Goal: Information Seeking & Learning: Learn about a topic

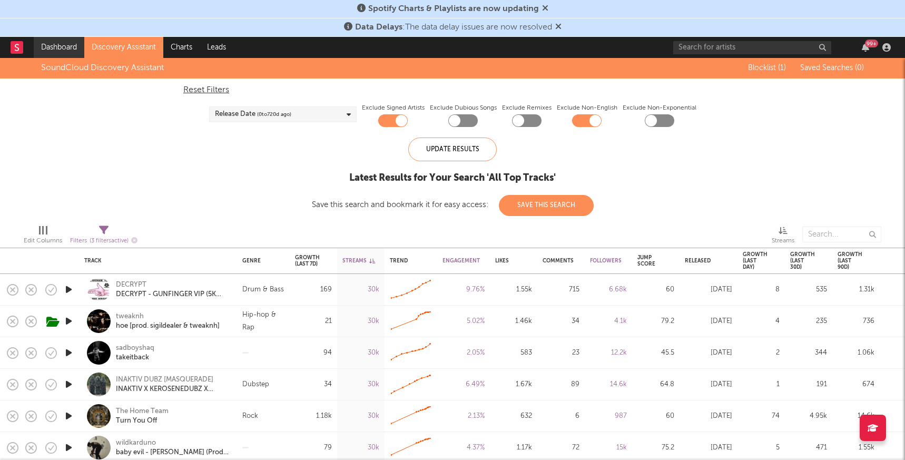
click at [56, 53] on link "Dashboard" at bounding box center [59, 47] width 51 height 21
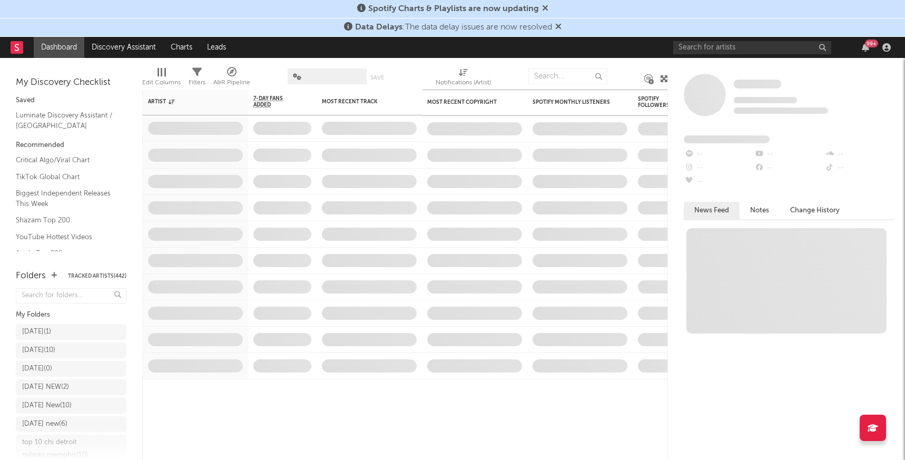
click at [561, 25] on icon at bounding box center [558, 26] width 6 height 8
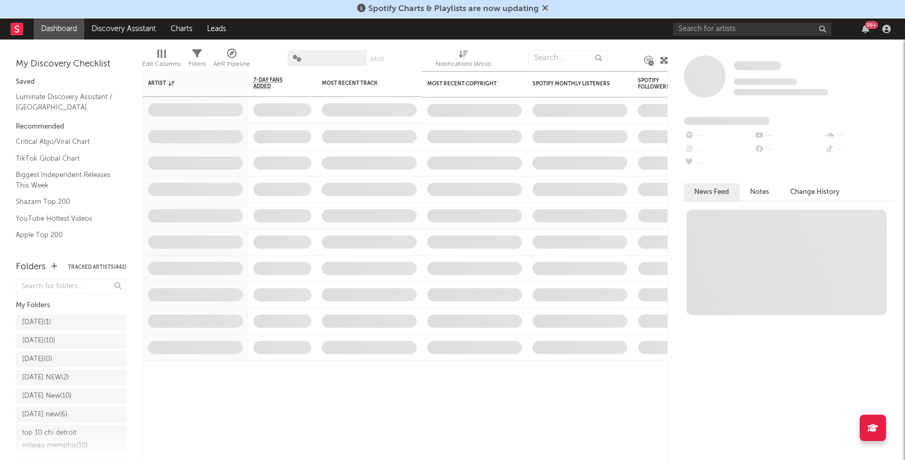
click at [546, 10] on icon at bounding box center [545, 8] width 6 height 8
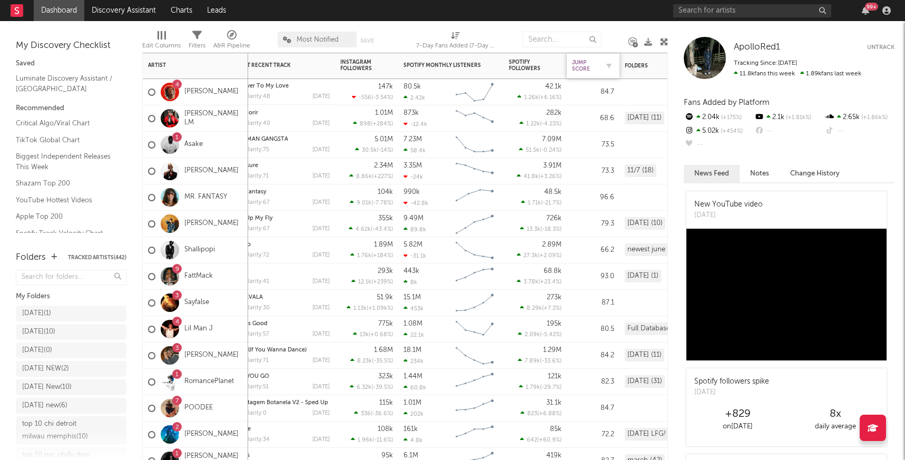
click at [583, 70] on div "Jump Score" at bounding box center [585, 65] width 26 height 13
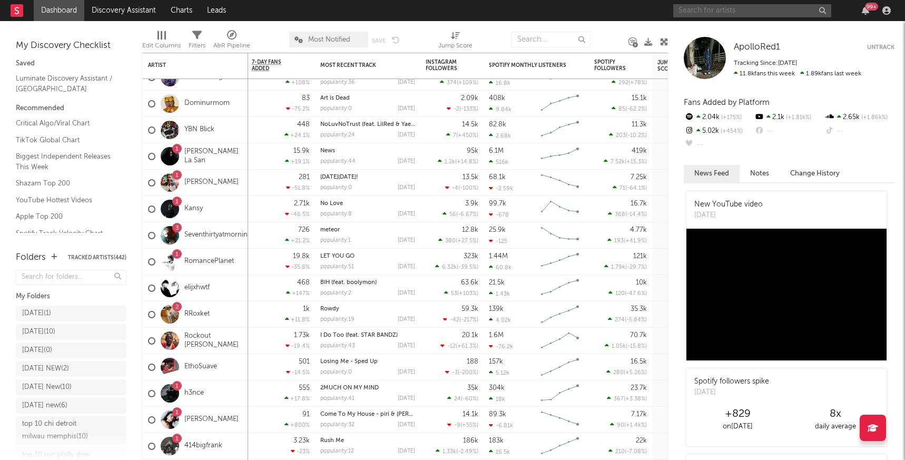
click at [718, 10] on input "text" at bounding box center [752, 10] width 158 height 13
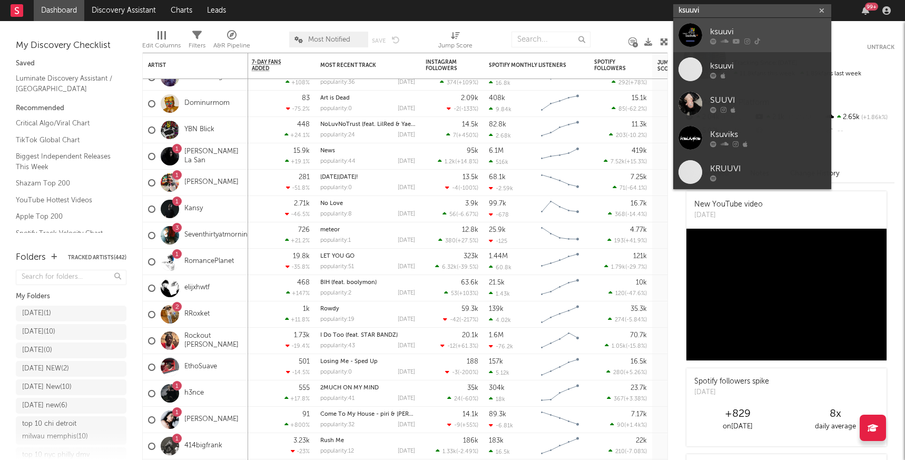
type input "ksuuvi"
click at [737, 34] on div "ksuuvi" at bounding box center [768, 31] width 116 height 13
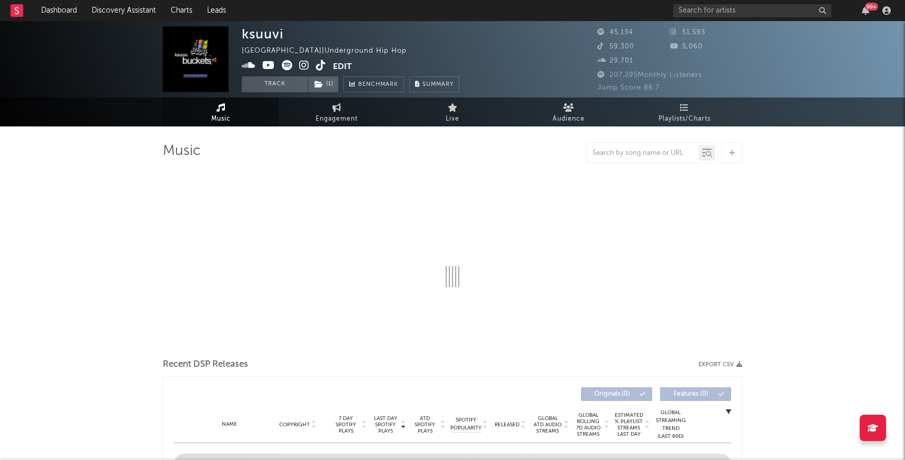
select select "6m"
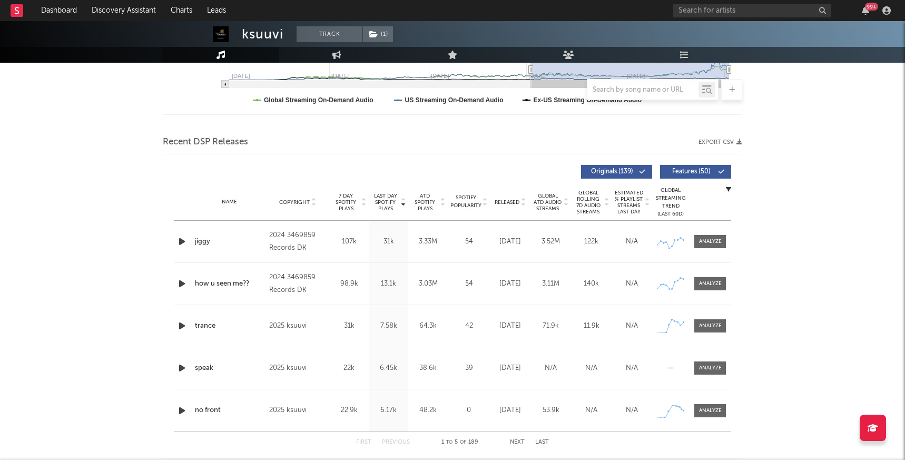
scroll to position [306, 0]
click at [710, 245] on span at bounding box center [710, 240] width 32 height 13
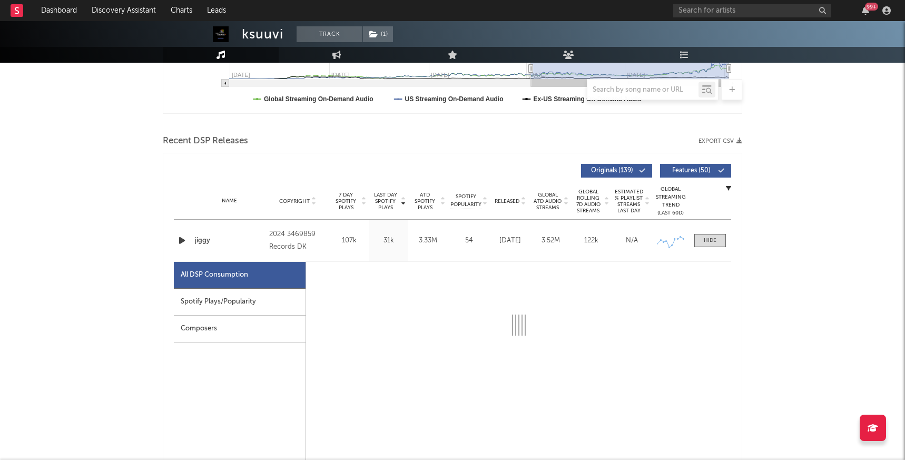
select select "6m"
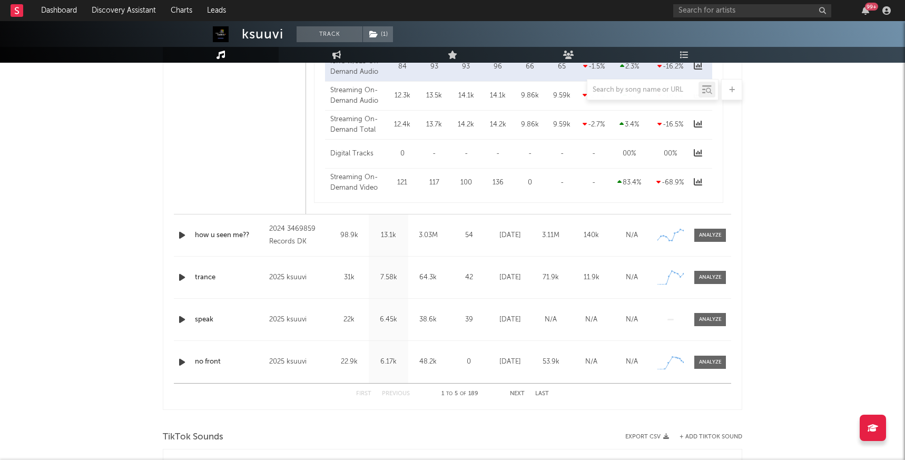
scroll to position [874, 0]
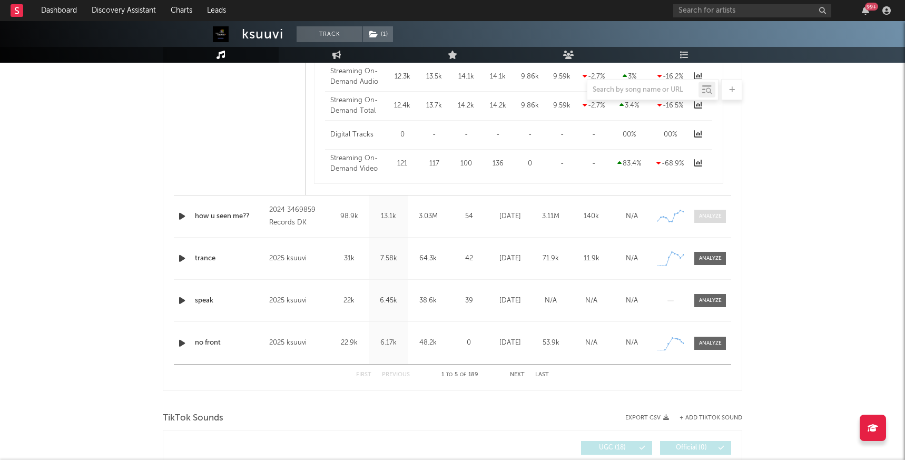
click at [708, 214] on div at bounding box center [710, 216] width 23 height 8
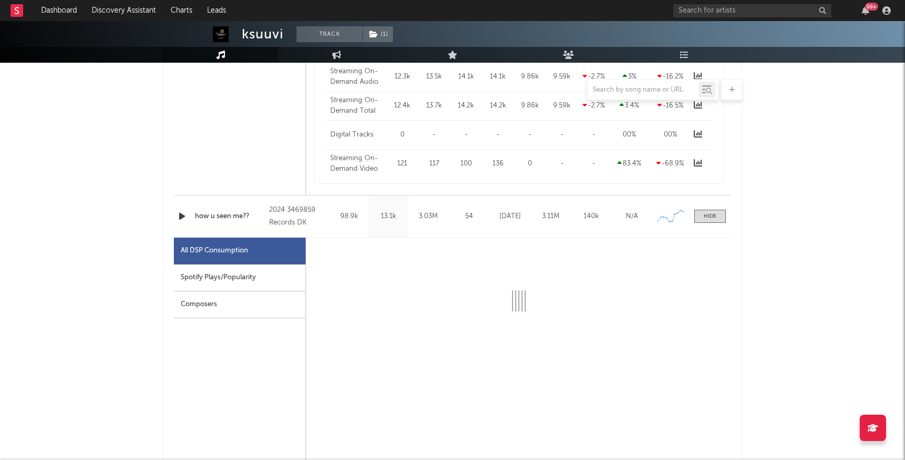
select select "6m"
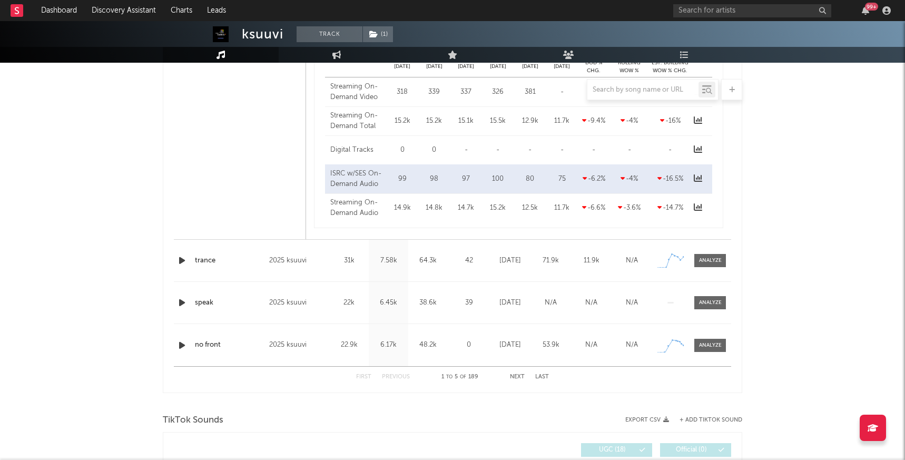
scroll to position [1372, 0]
click at [712, 265] on span at bounding box center [710, 260] width 32 height 13
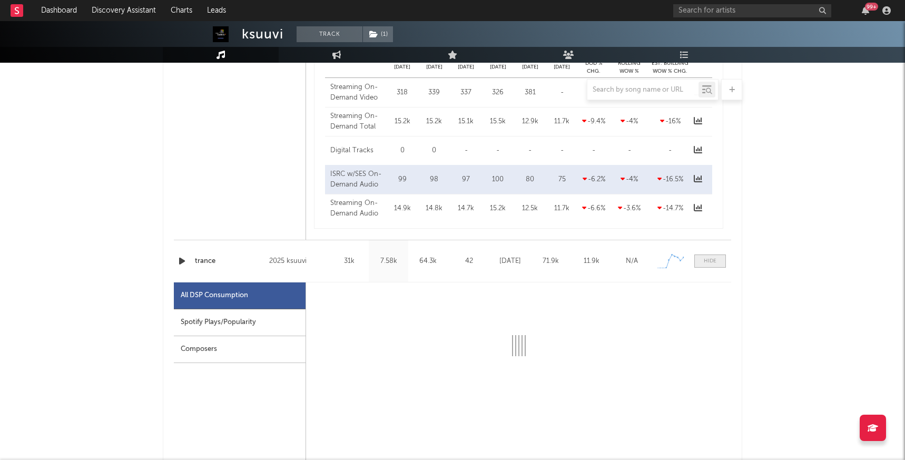
select select "6m"
select select "1w"
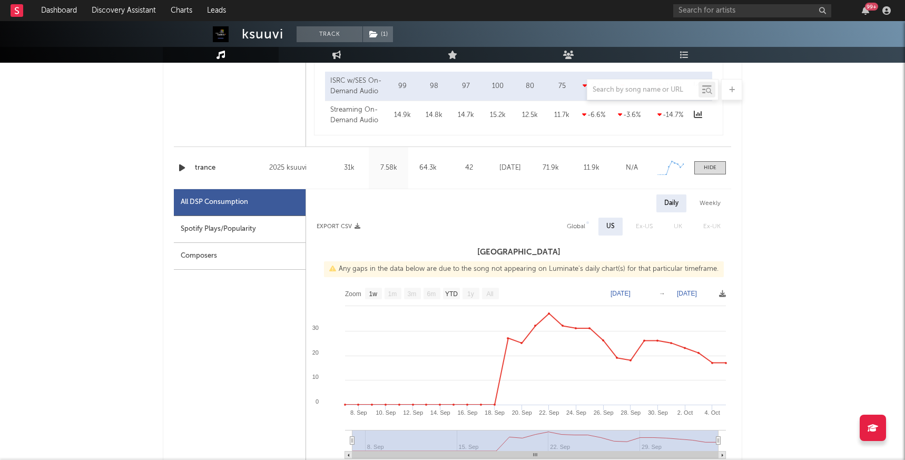
scroll to position [1446, 0]
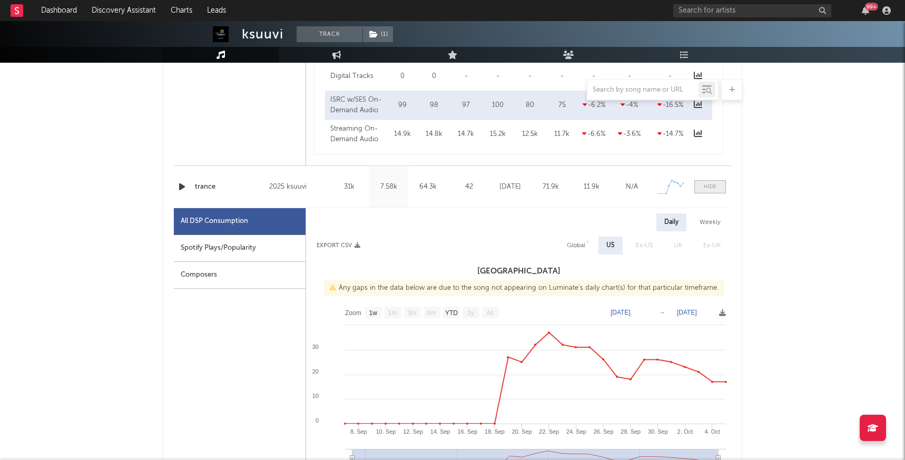
click at [713, 186] on div at bounding box center [709, 187] width 13 height 8
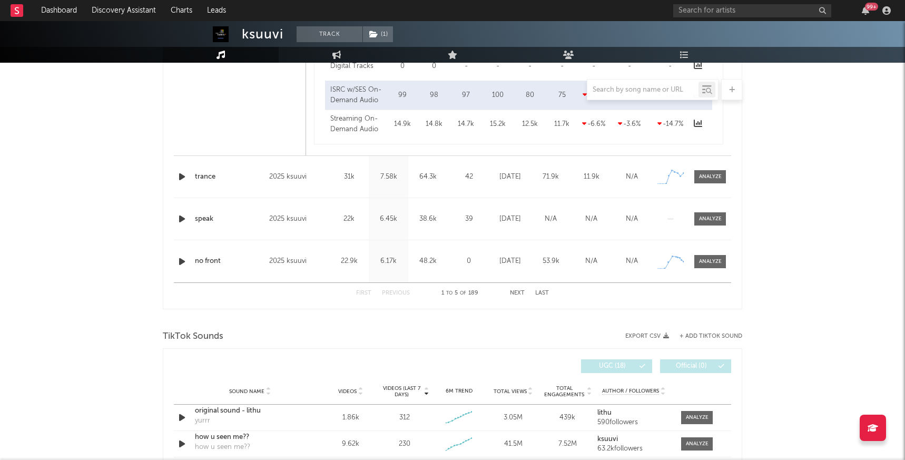
scroll to position [1458, 0]
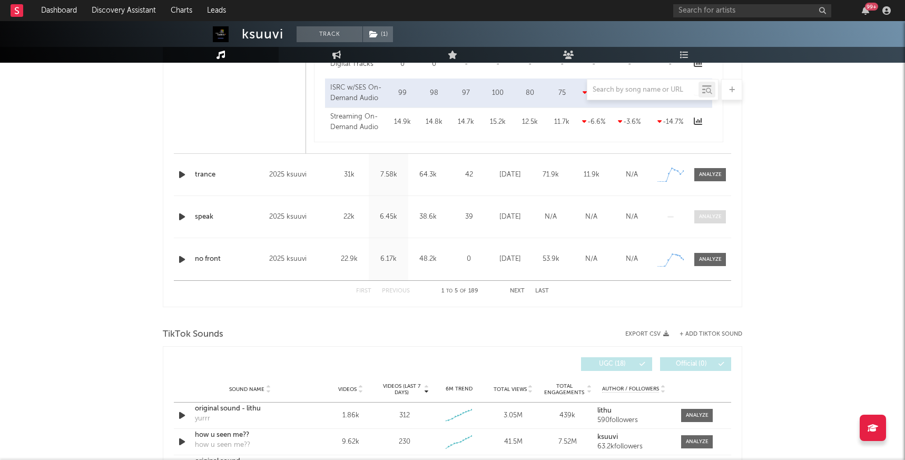
click at [702, 219] on div at bounding box center [710, 217] width 23 height 8
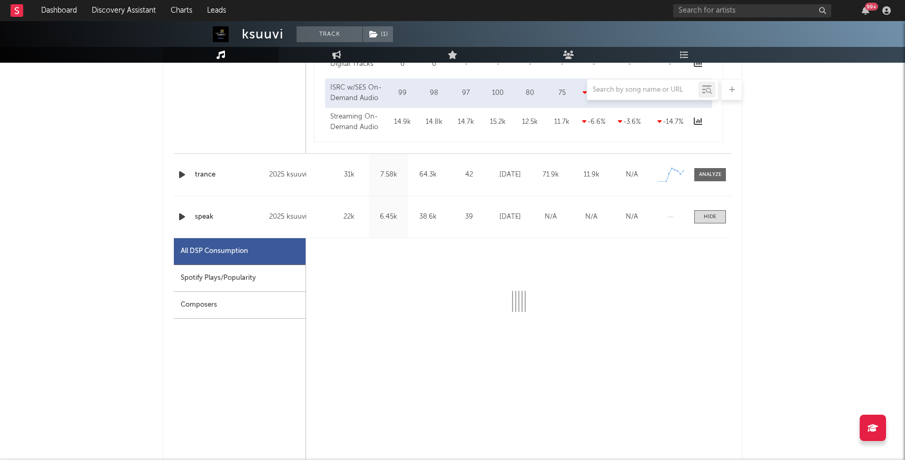
select select "6m"
select select "1w"
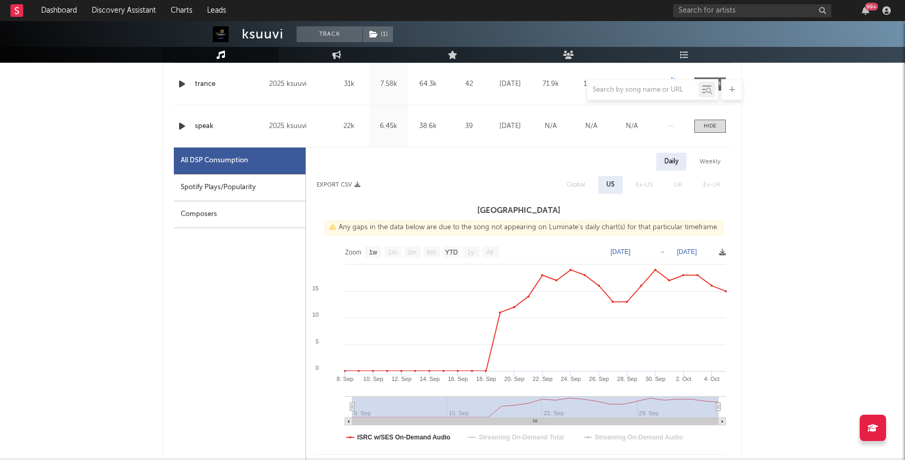
scroll to position [1545, 0]
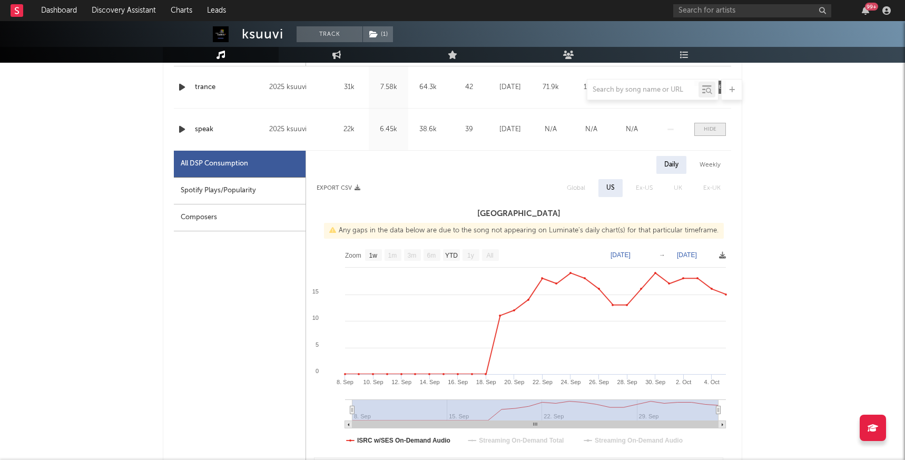
click at [705, 132] on div at bounding box center [709, 129] width 13 height 8
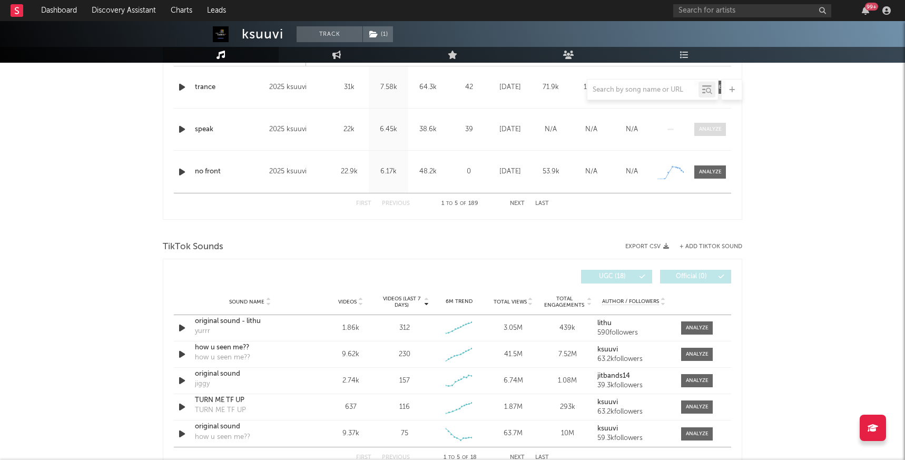
scroll to position [1561, 0]
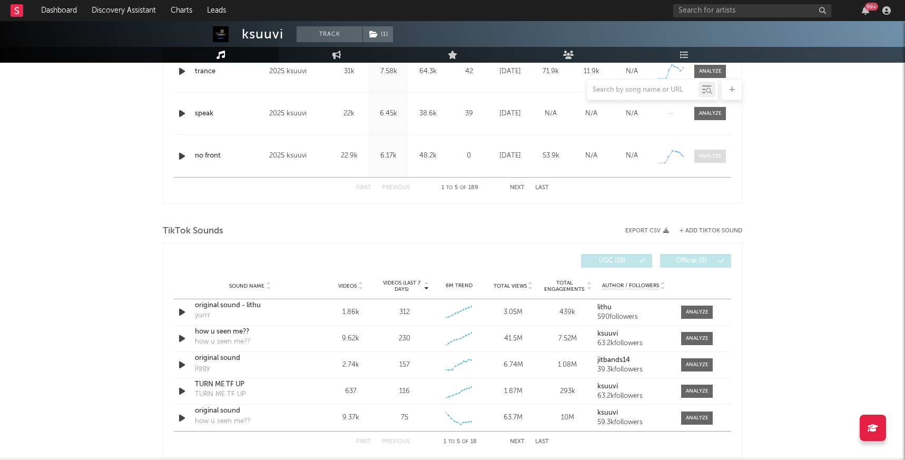
click at [703, 154] on div at bounding box center [710, 156] width 23 height 8
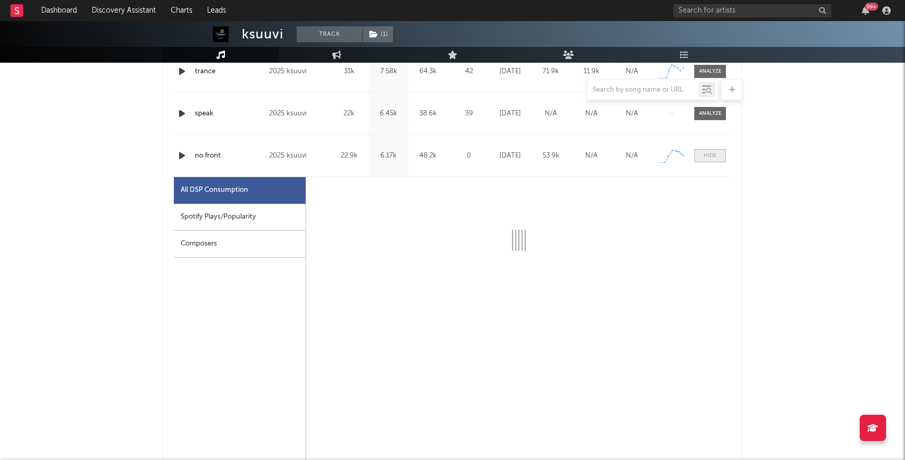
click at [707, 160] on span at bounding box center [710, 155] width 32 height 13
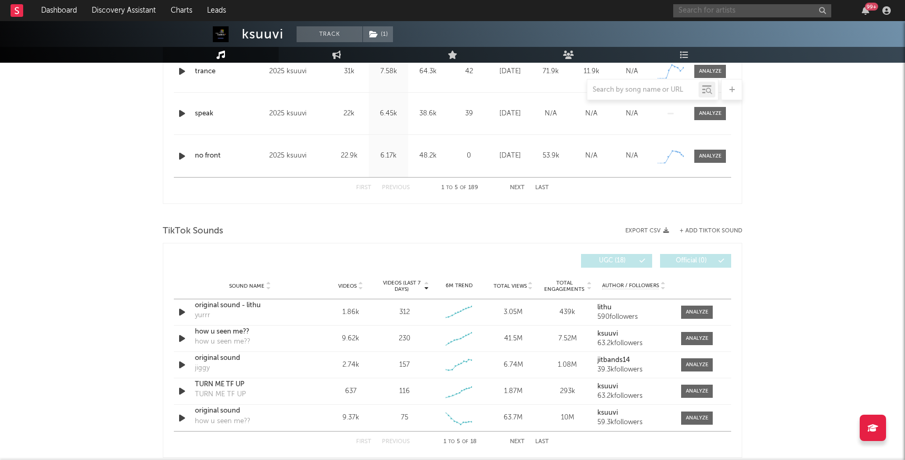
click at [736, 12] on input "text" at bounding box center [752, 10] width 158 height 13
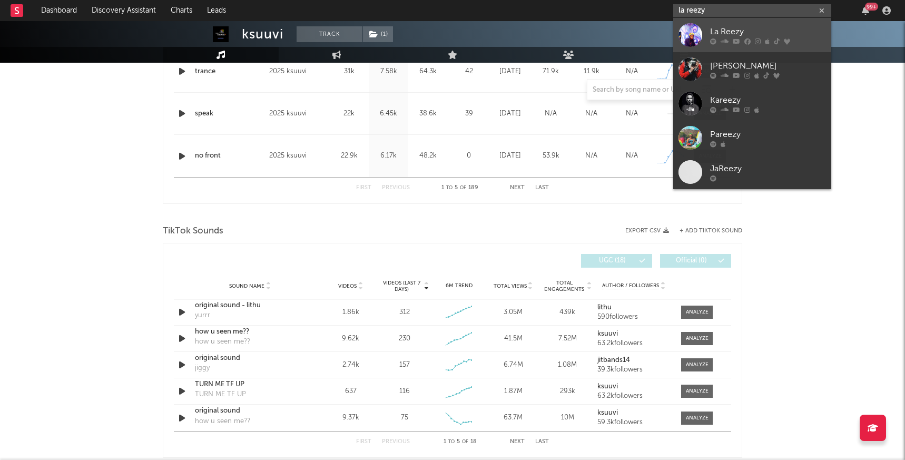
type input "la reezy"
click at [792, 28] on div "La Reezy" at bounding box center [768, 31] width 116 height 13
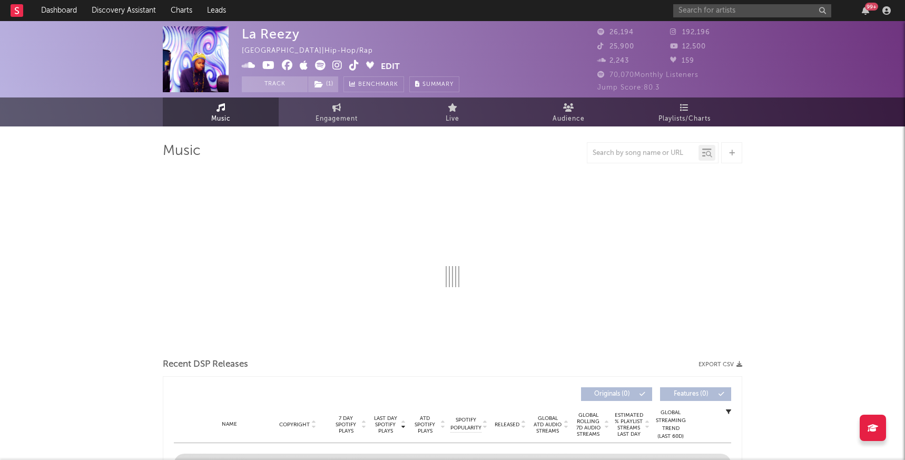
select select "6m"
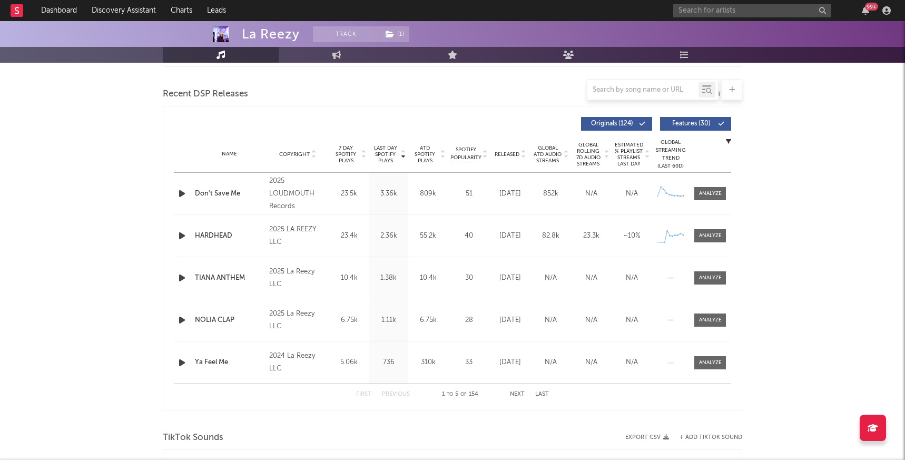
scroll to position [354, 0]
click at [706, 192] on div at bounding box center [710, 193] width 23 height 8
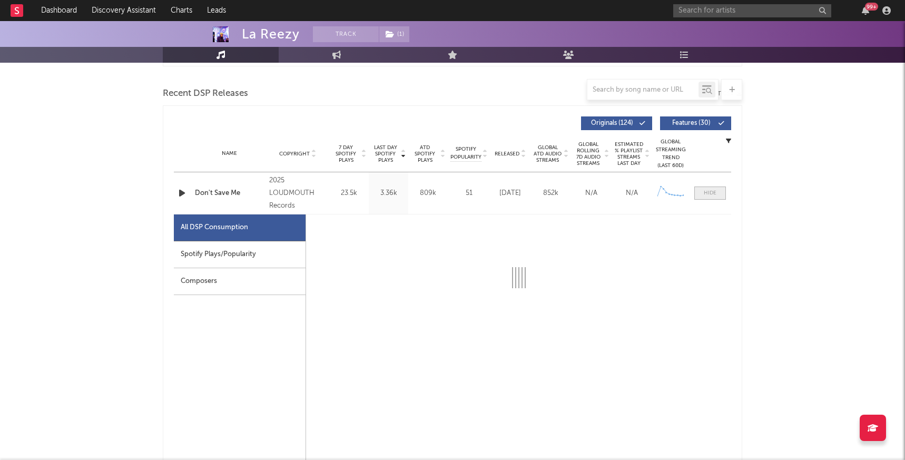
select select "1w"
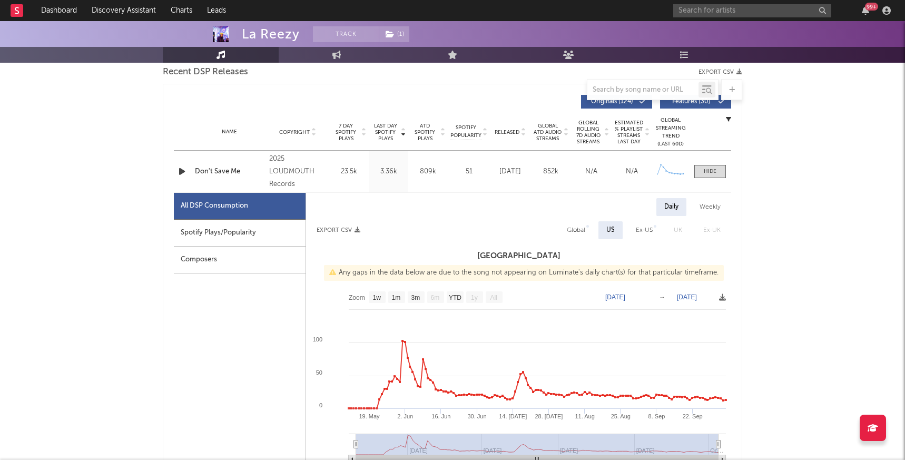
scroll to position [382, 0]
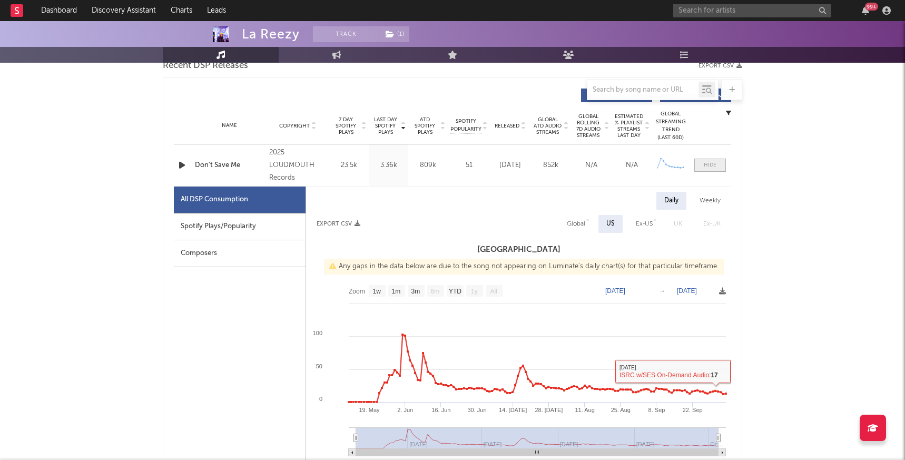
click at [709, 168] on div at bounding box center [709, 165] width 13 height 8
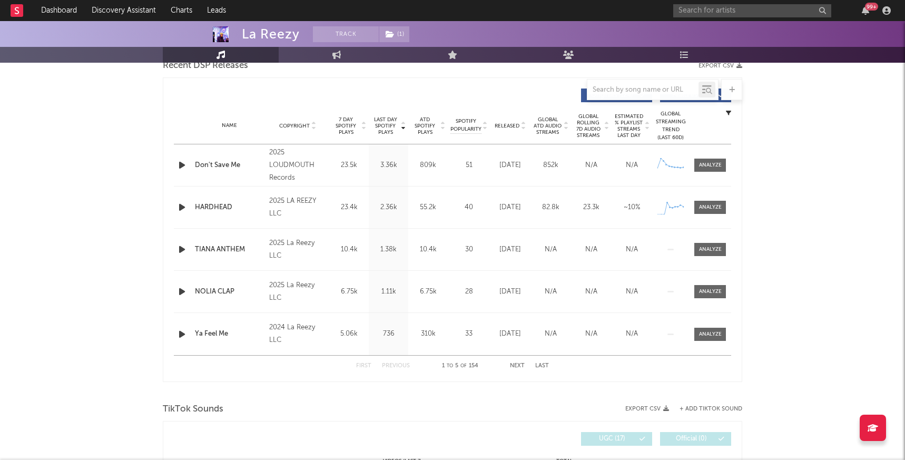
scroll to position [390, 0]
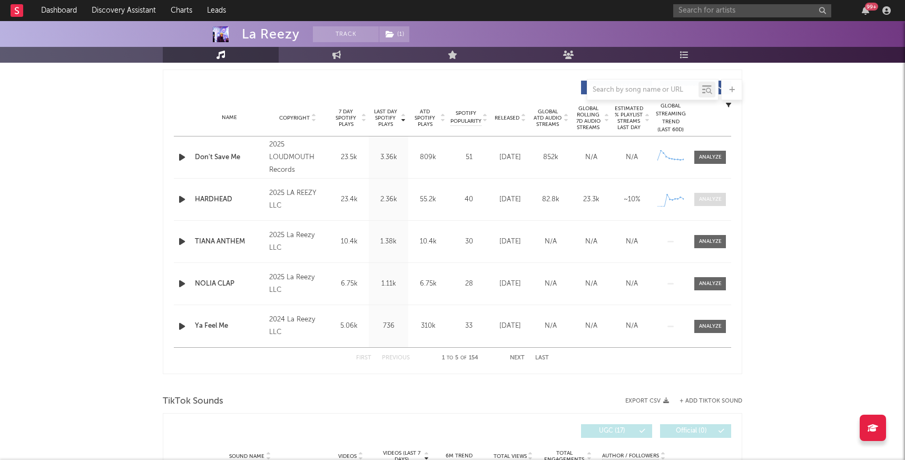
click at [705, 200] on div at bounding box center [710, 199] width 23 height 8
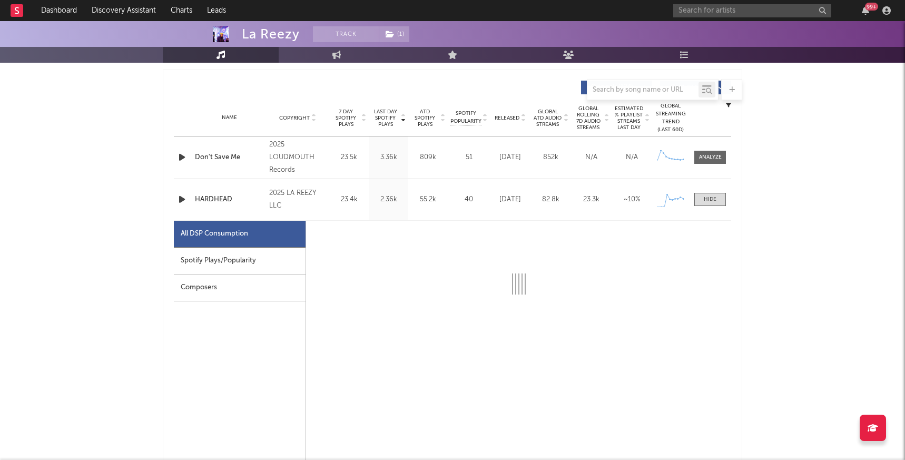
select select "1w"
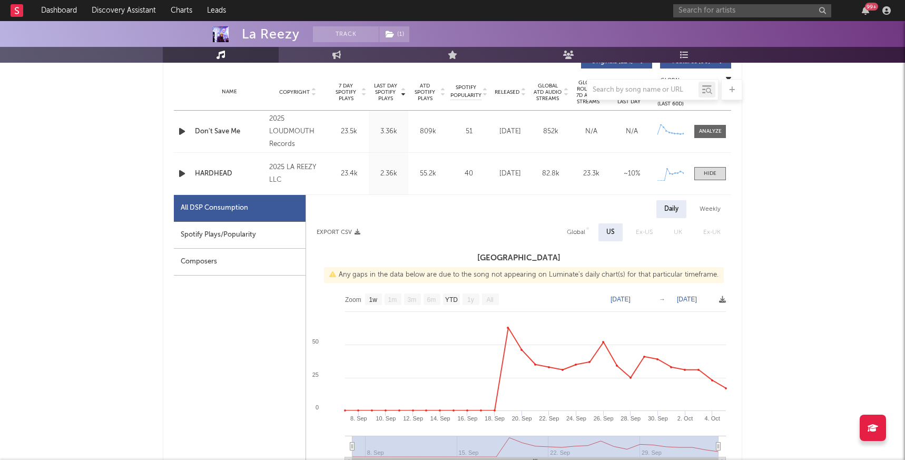
scroll to position [421, 0]
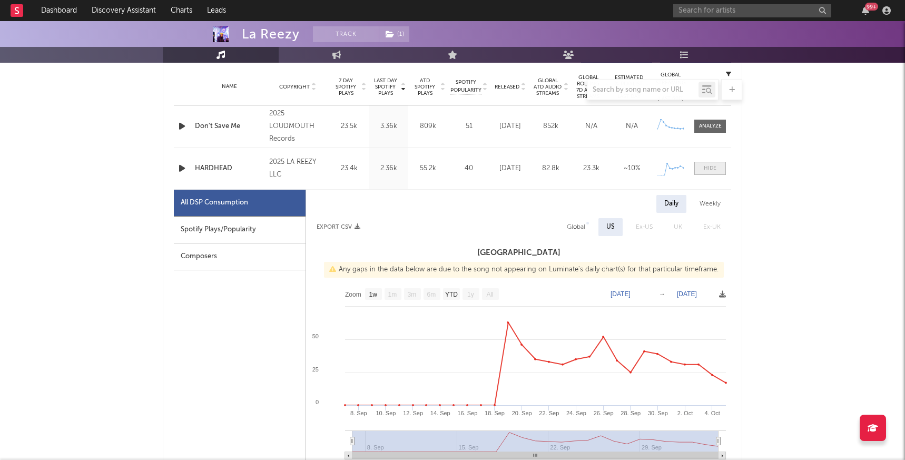
click at [707, 165] on div at bounding box center [709, 168] width 13 height 8
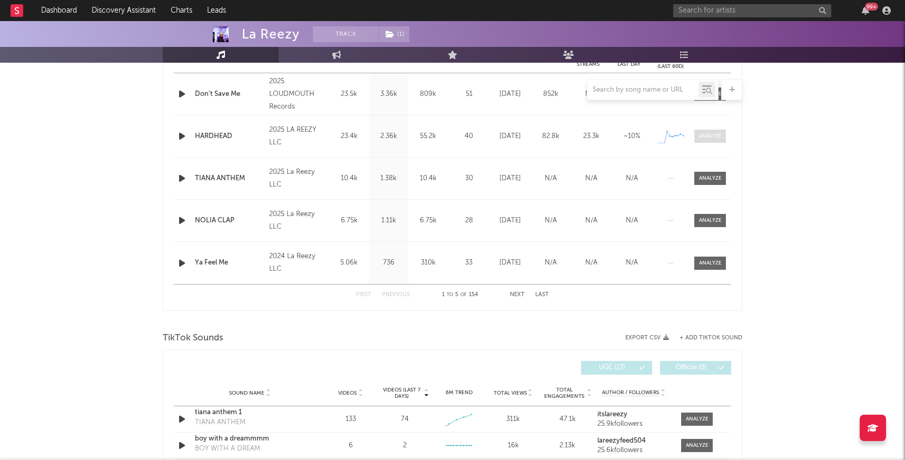
scroll to position [454, 0]
click at [706, 175] on div at bounding box center [710, 177] width 23 height 8
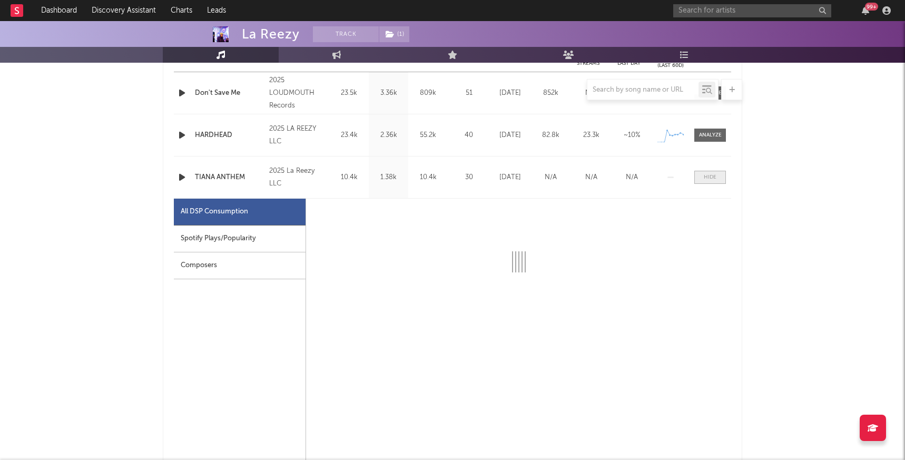
select select "1w"
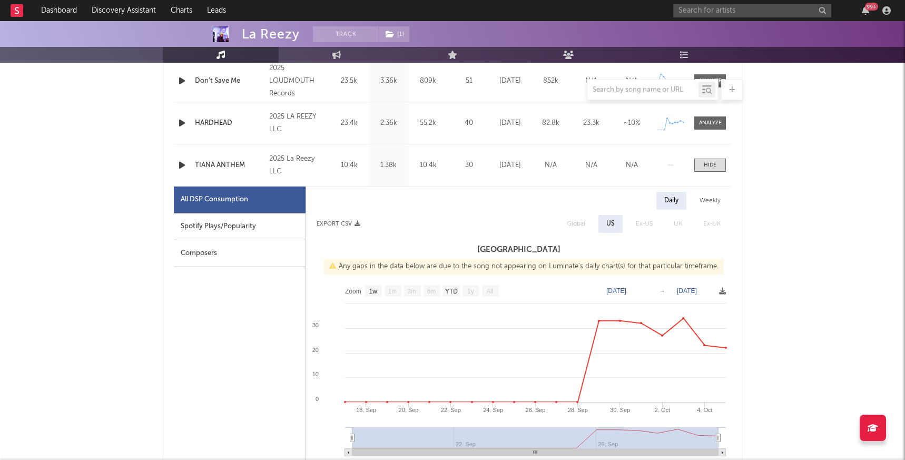
scroll to position [468, 0]
click at [705, 163] on div at bounding box center [709, 164] width 13 height 8
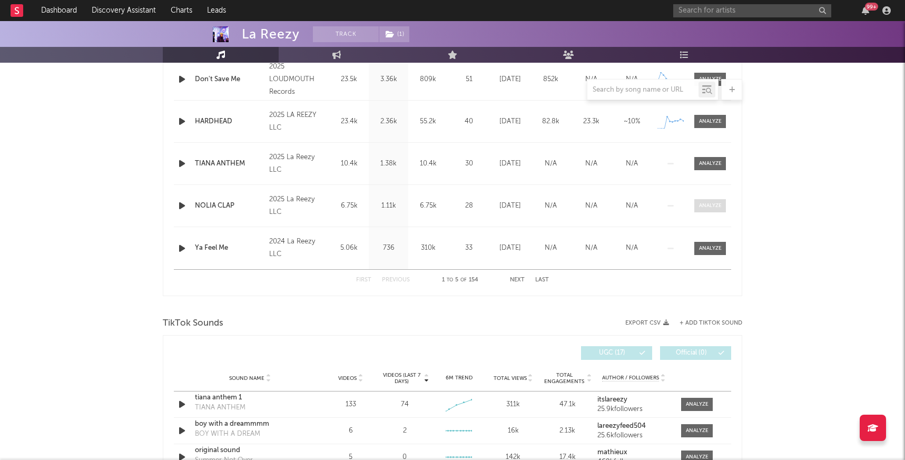
click at [704, 205] on div at bounding box center [710, 206] width 23 height 8
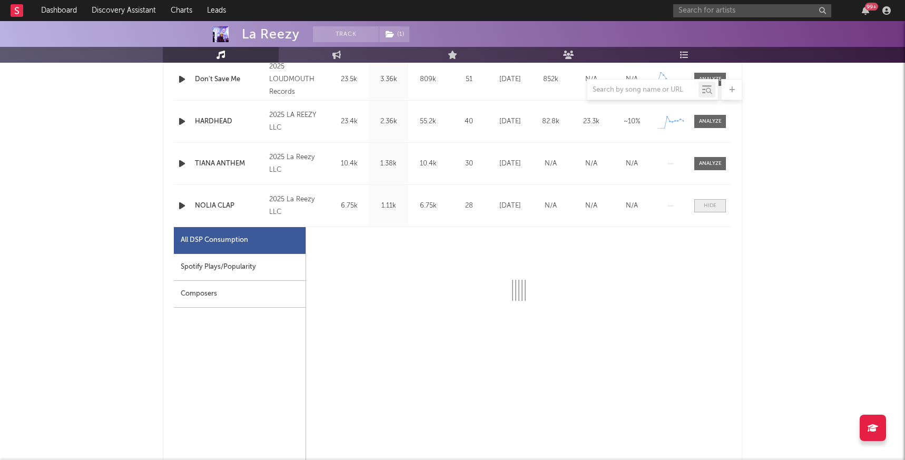
select select "1w"
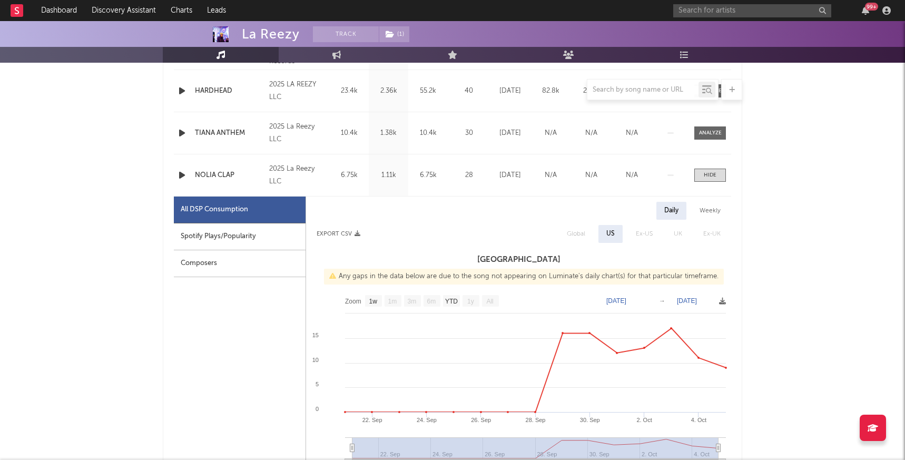
scroll to position [501, 0]
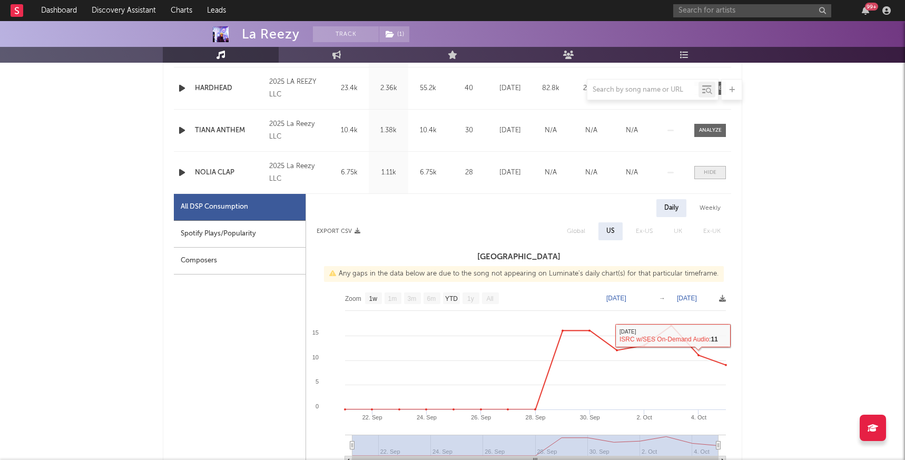
click at [699, 176] on span at bounding box center [710, 172] width 32 height 13
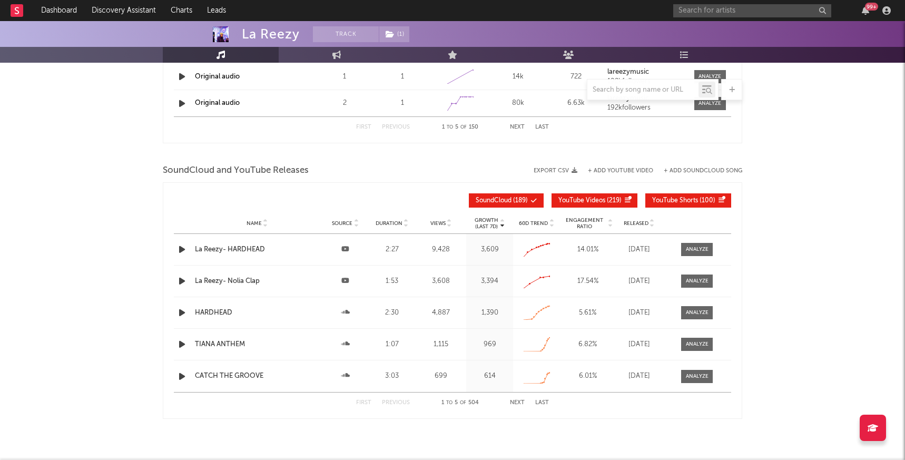
scroll to position [1152, 0]
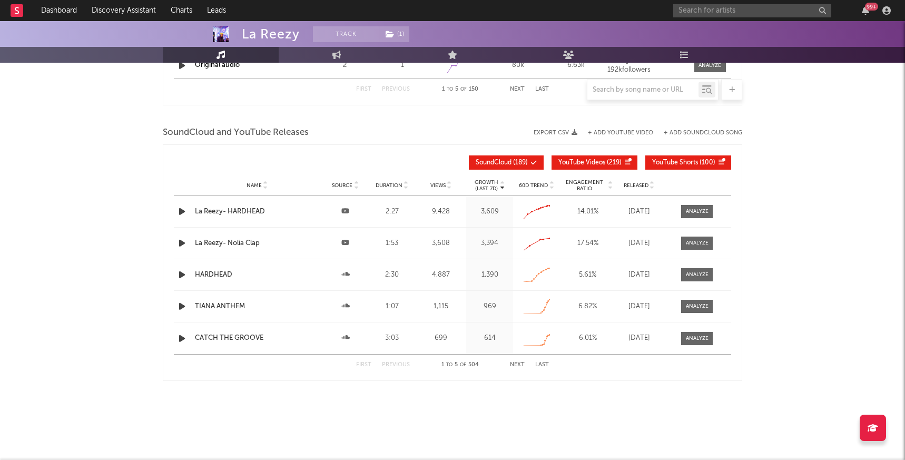
click at [284, 182] on div "Name" at bounding box center [257, 185] width 124 height 8
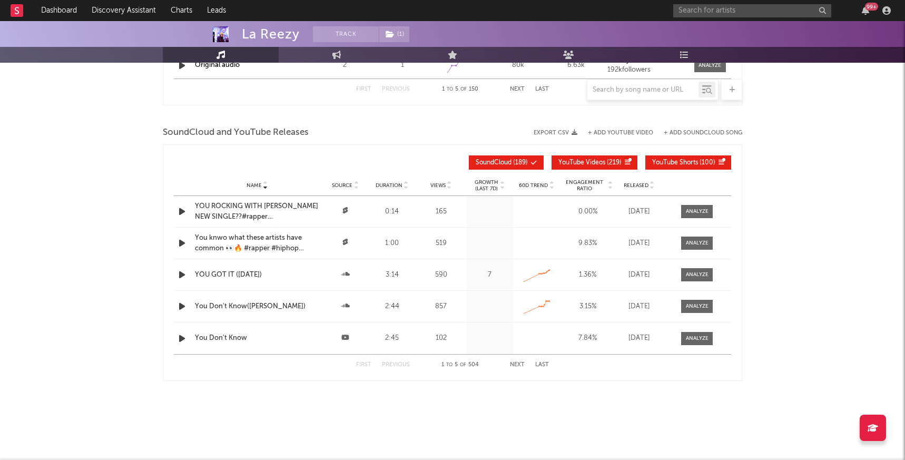
click at [259, 164] on div at bounding box center [313, 162] width 279 height 14
click at [50, 7] on link "Dashboard" at bounding box center [59, 10] width 51 height 21
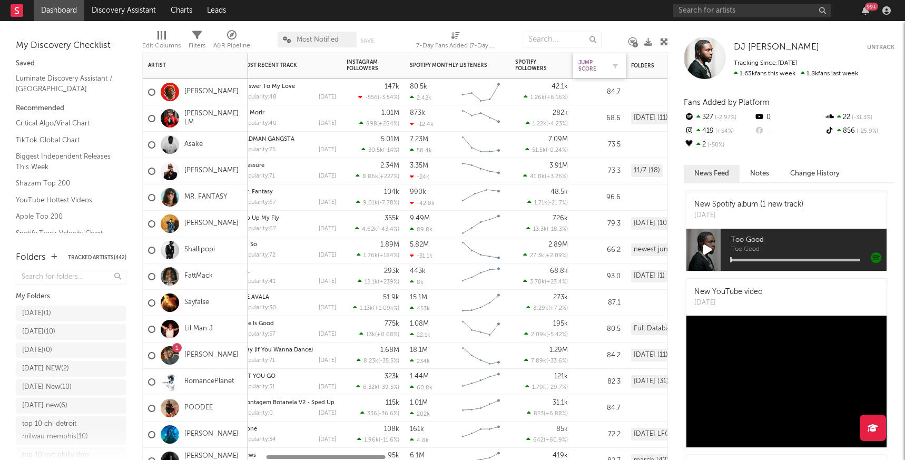
click at [592, 63] on div "Jump Score" at bounding box center [591, 65] width 26 height 13
